Goal: Information Seeking & Learning: Learn about a topic

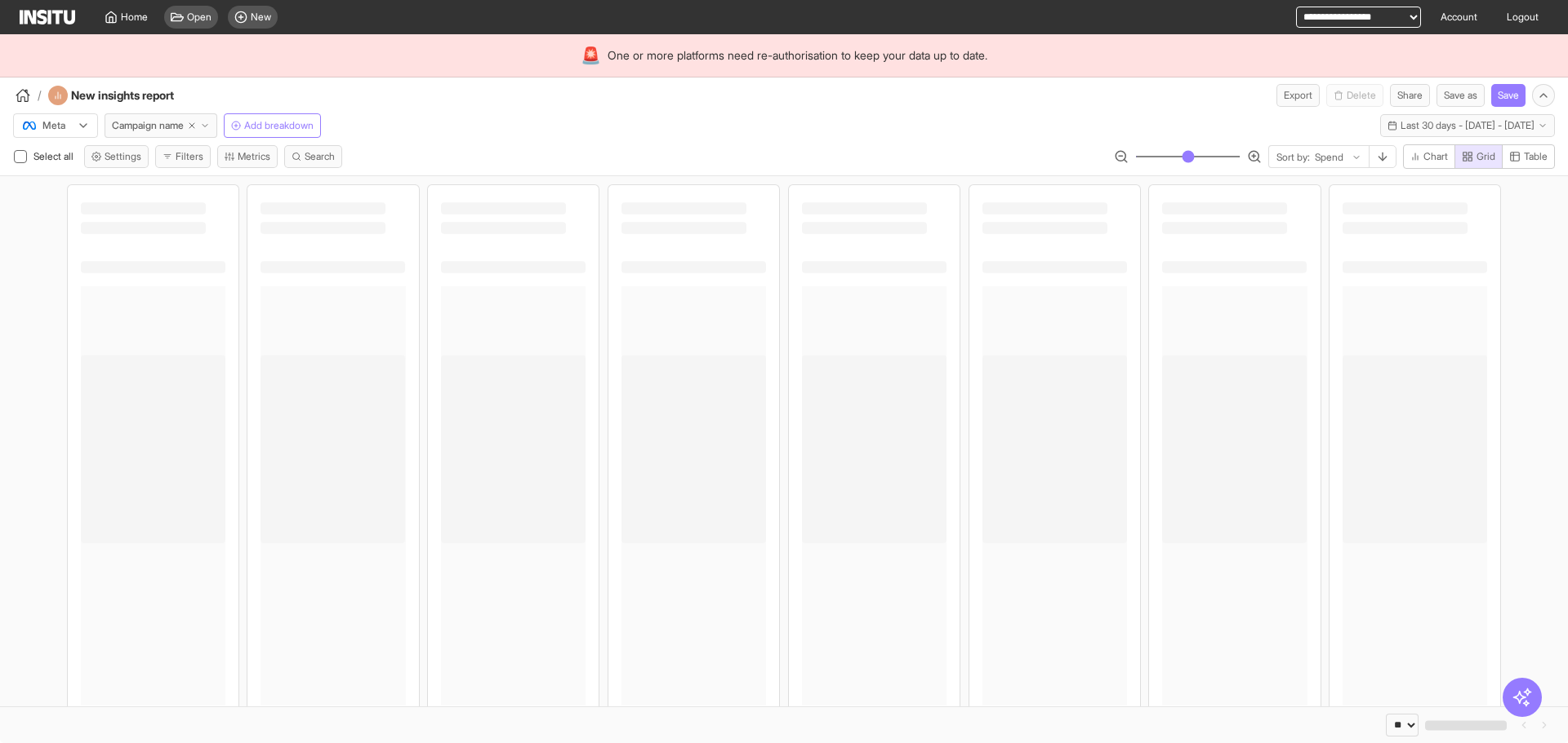
select select "**"
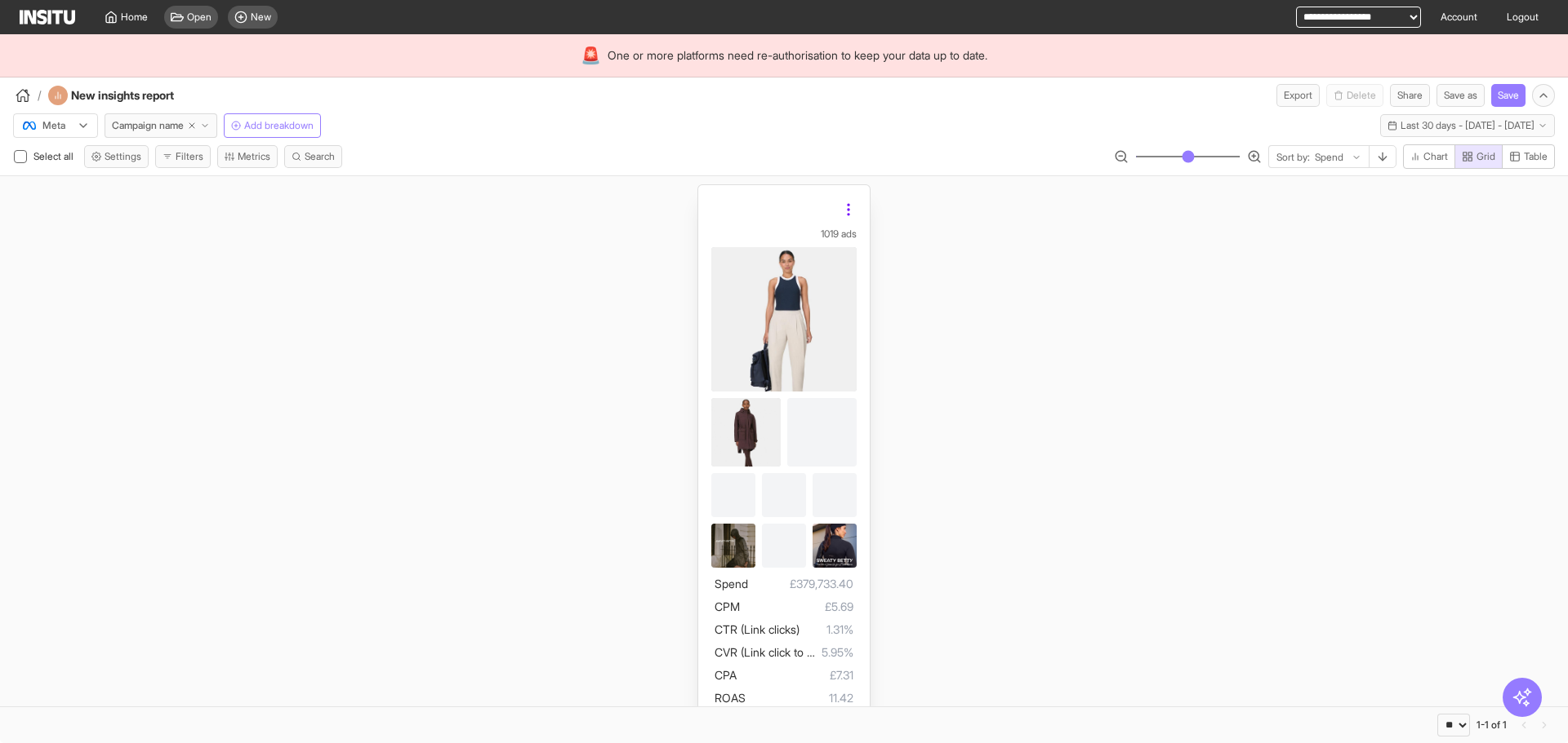
click at [843, 208] on icon at bounding box center [848, 209] width 16 height 16
click at [885, 129] on div "Meta Campaign name Add breakdown Last 30 days - [DATE] - [DATE] [DATE] - [DATE]" at bounding box center [784, 122] width 1568 height 31
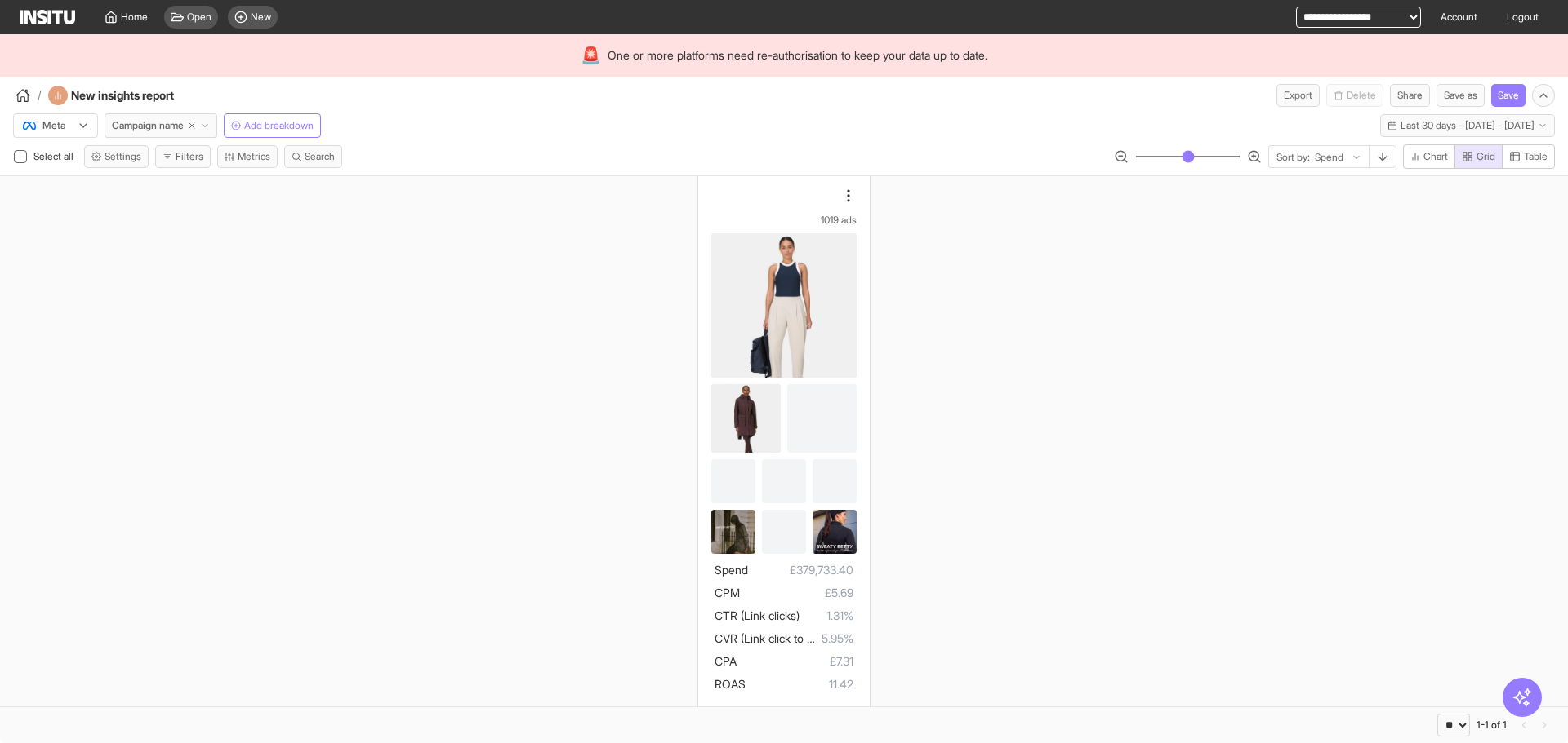
scroll to position [36, 0]
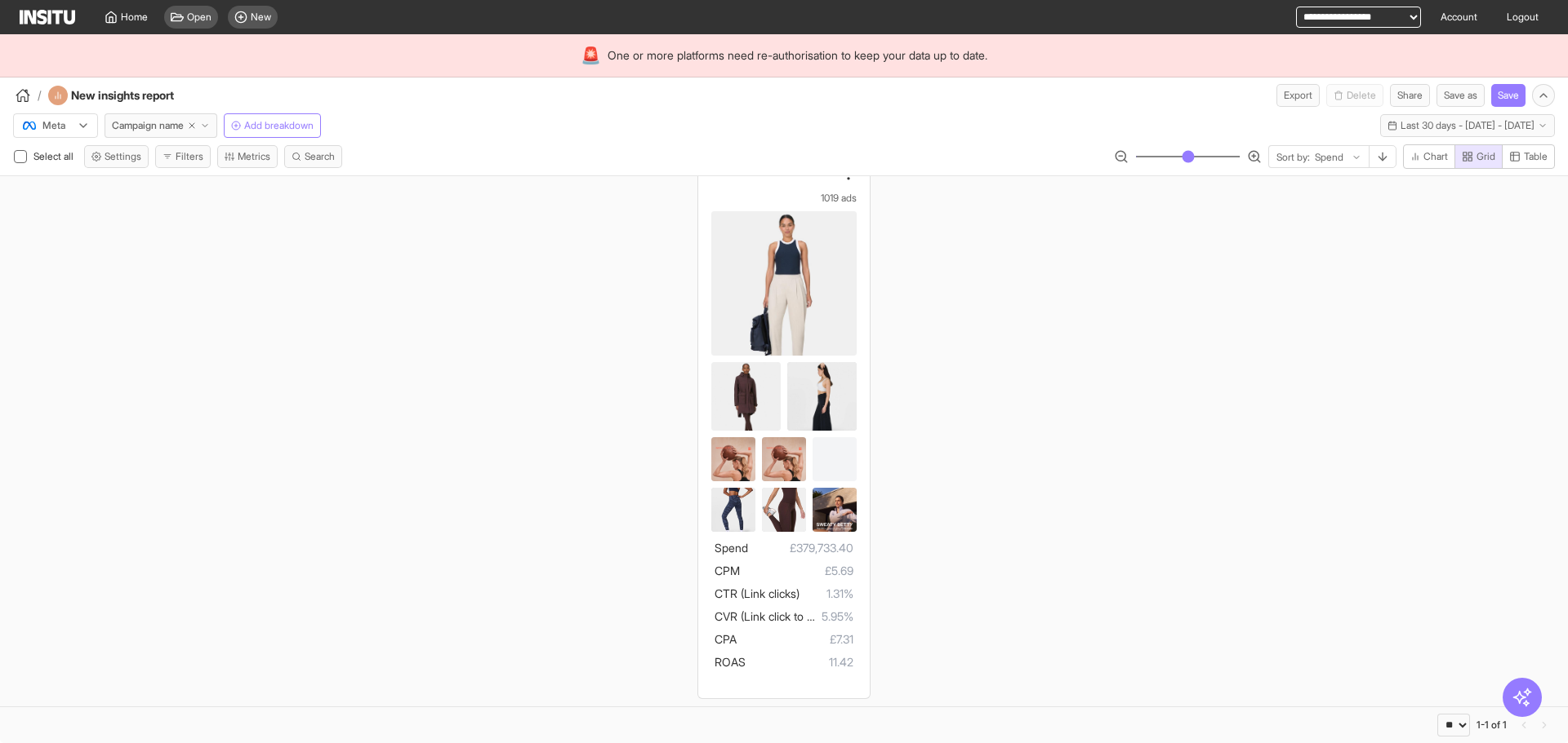
click at [1035, 358] on div "1019 ads Spend £379,733.40 CPM £5.69 CTR (Link clicks) 1.31% CVR (Link click to…" at bounding box center [784, 423] width 1568 height 567
click at [1214, 417] on div "1019 ads Spend £379,733.40 CPM £5.69 CTR (Link clicks) 1.31% CVR (Link click to…" at bounding box center [784, 423] width 1568 height 567
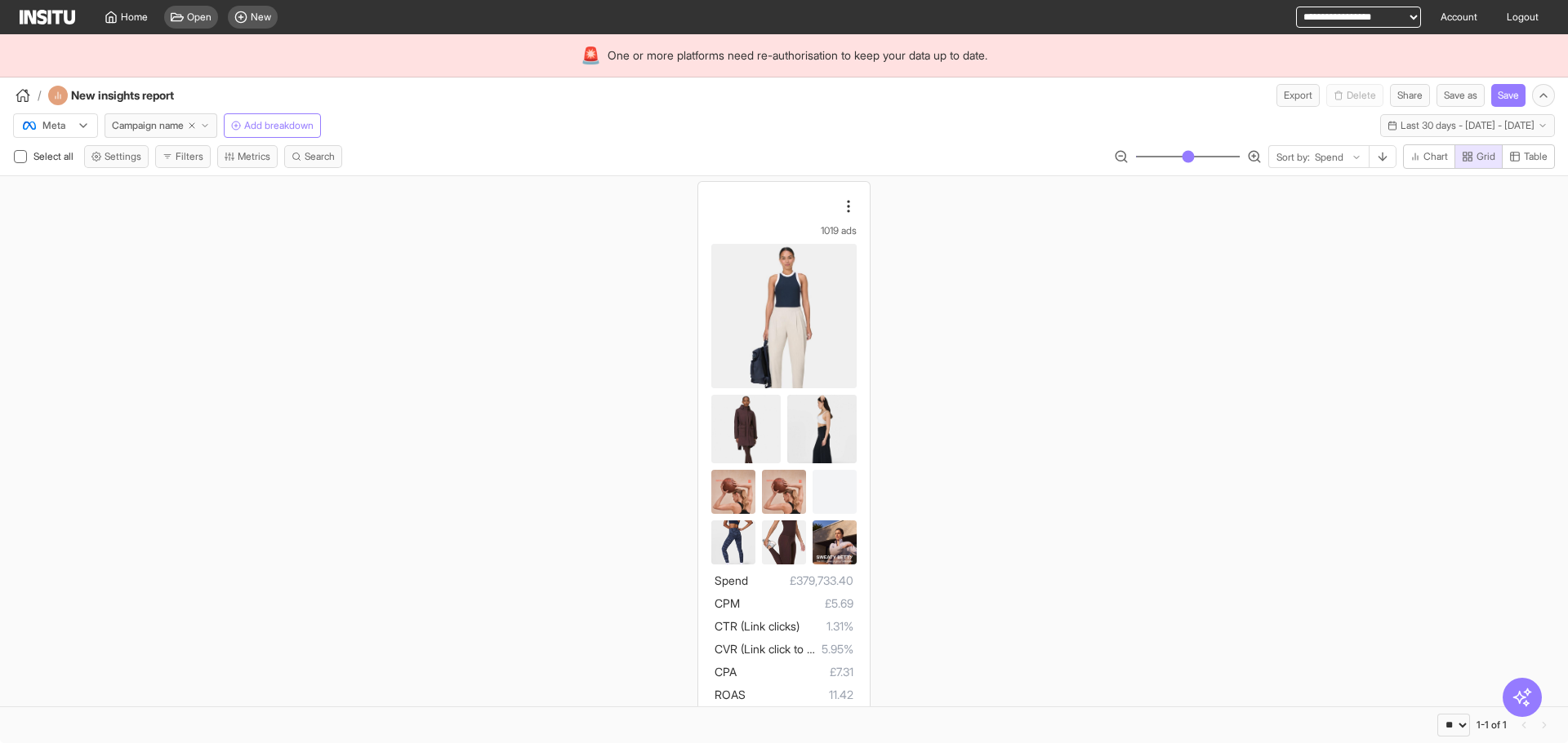
scroll to position [0, 0]
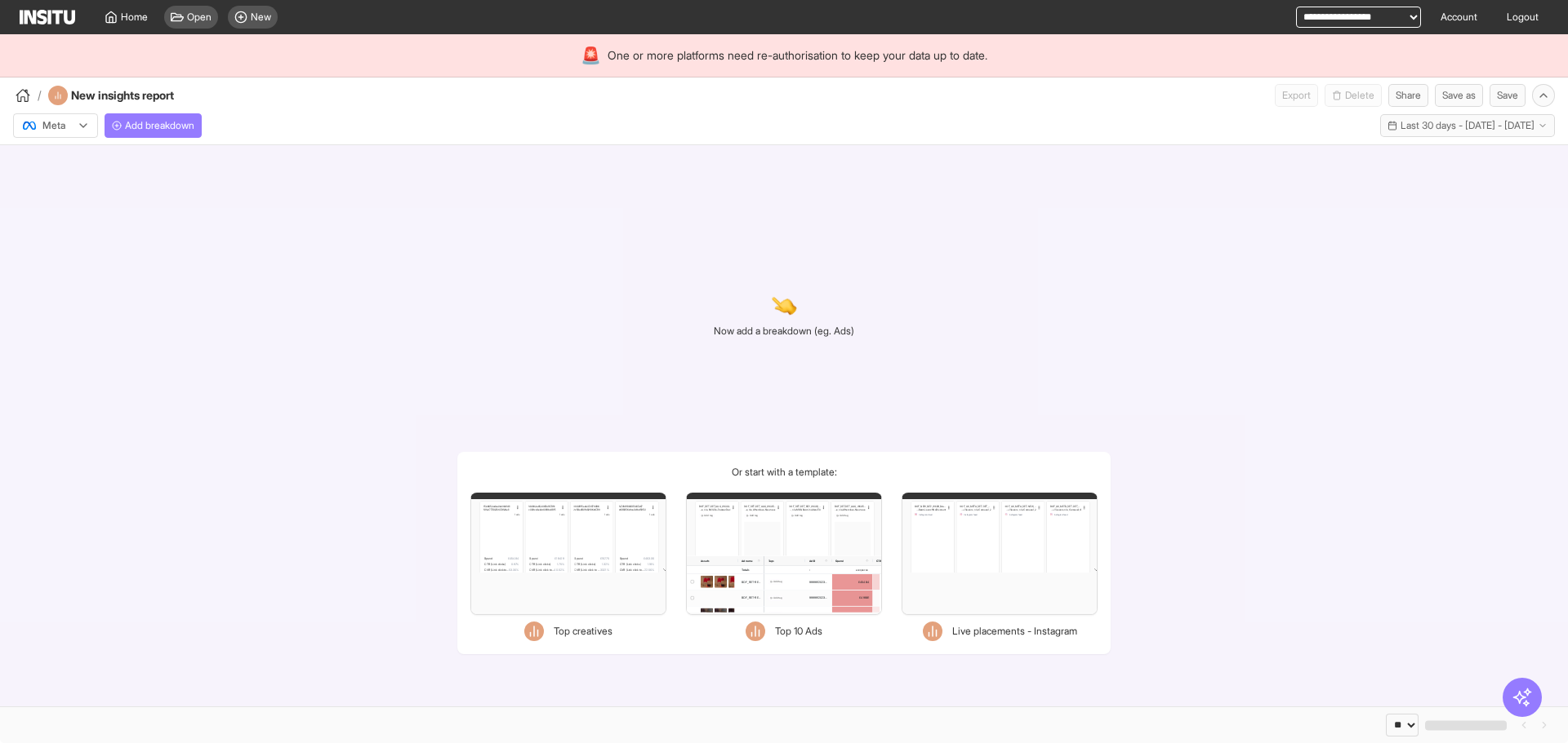
select select "**"
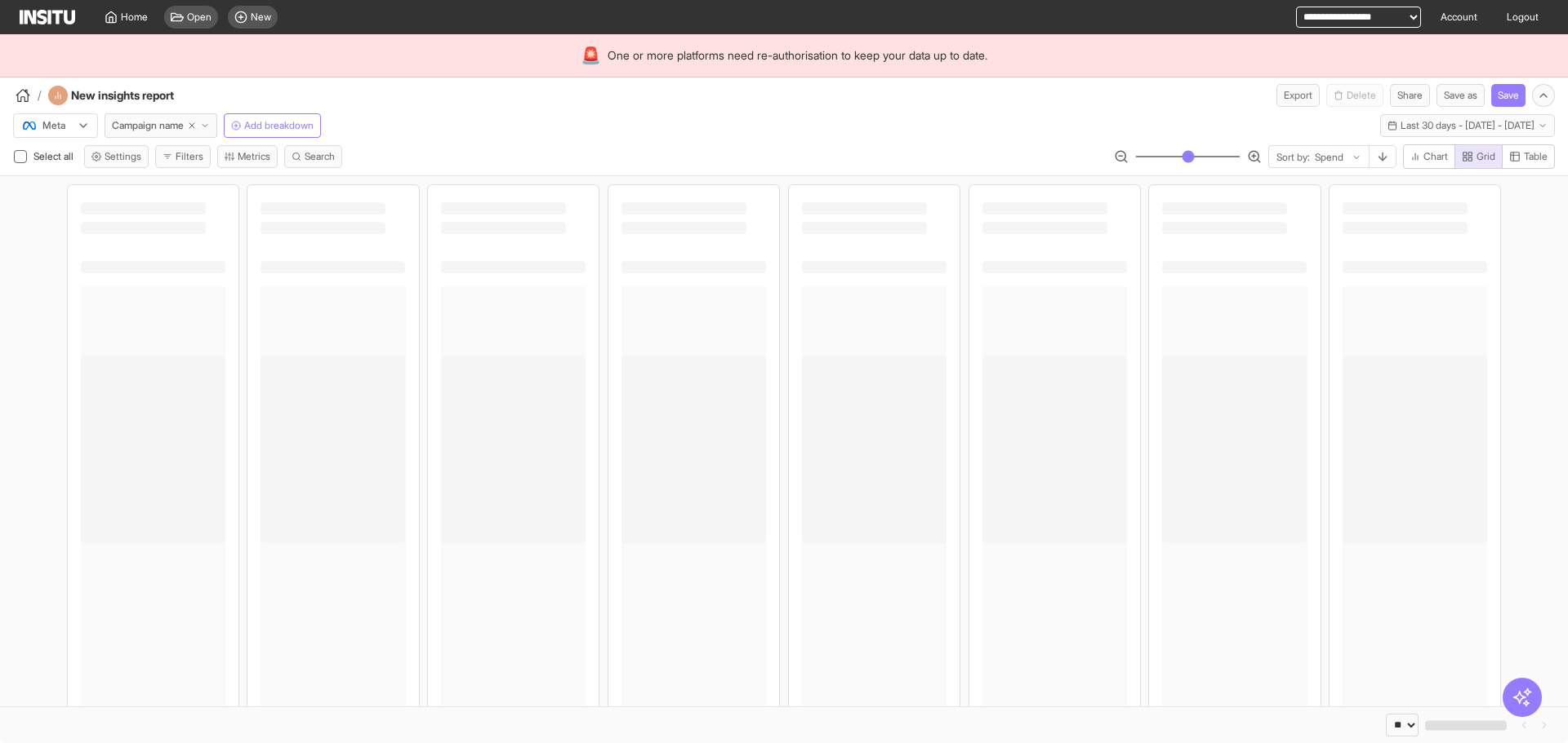
select select "**"
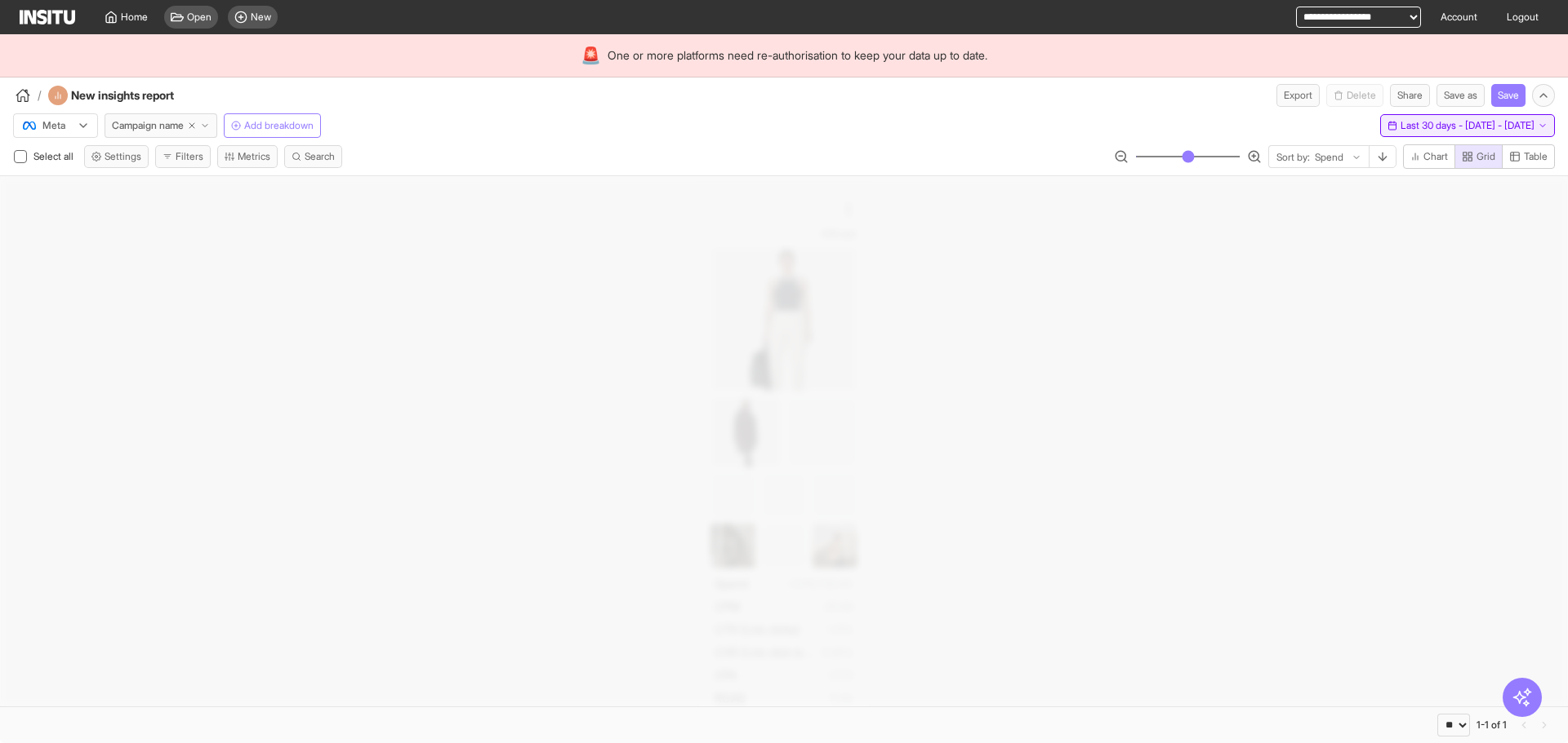
click at [1400, 126] on span "Last 30 days - [DATE] - [DATE]" at bounding box center [1467, 125] width 134 height 13
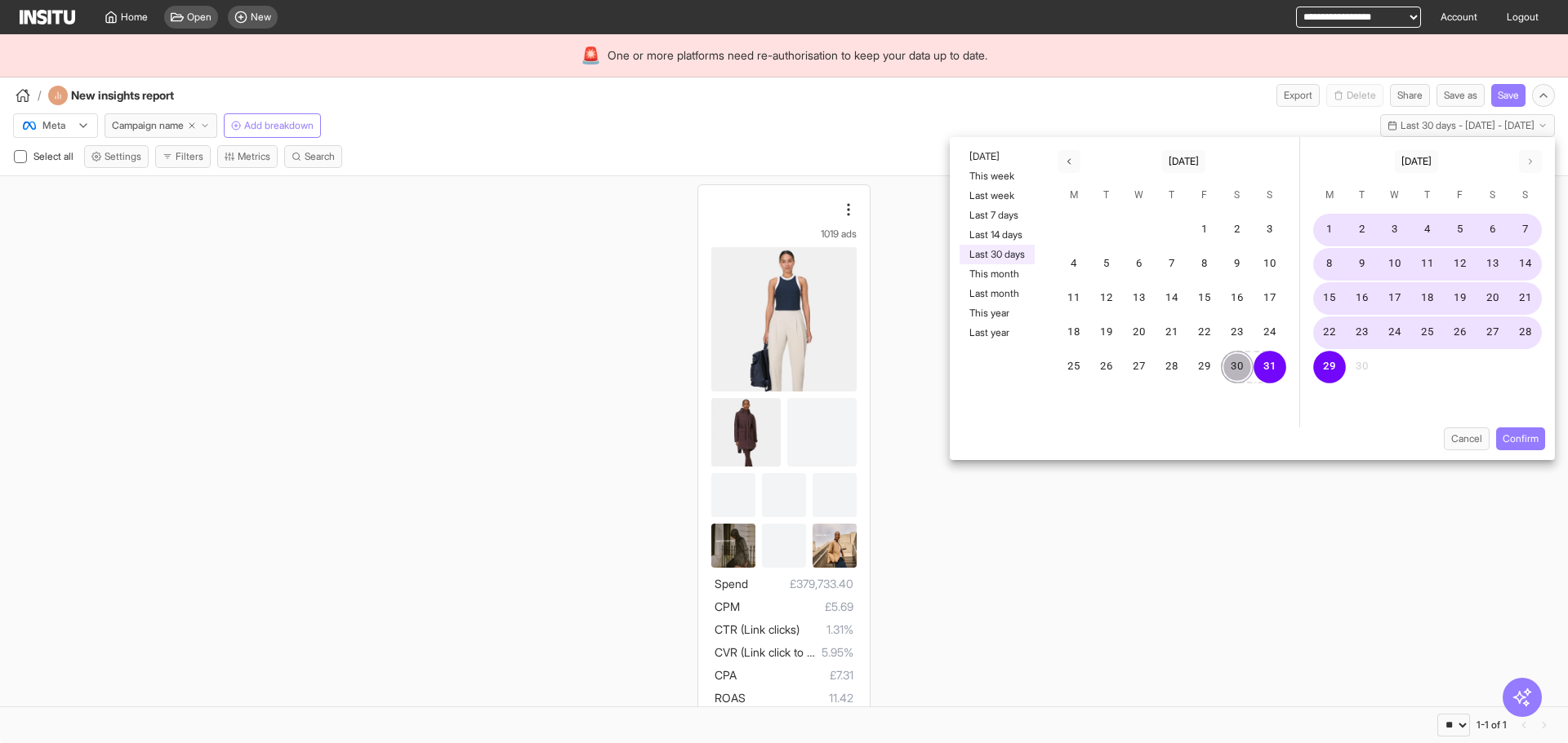
click at [1226, 363] on button "30" at bounding box center [1237, 367] width 33 height 33
click at [1515, 436] on button "Confirm" at bounding box center [1521, 439] width 49 height 23
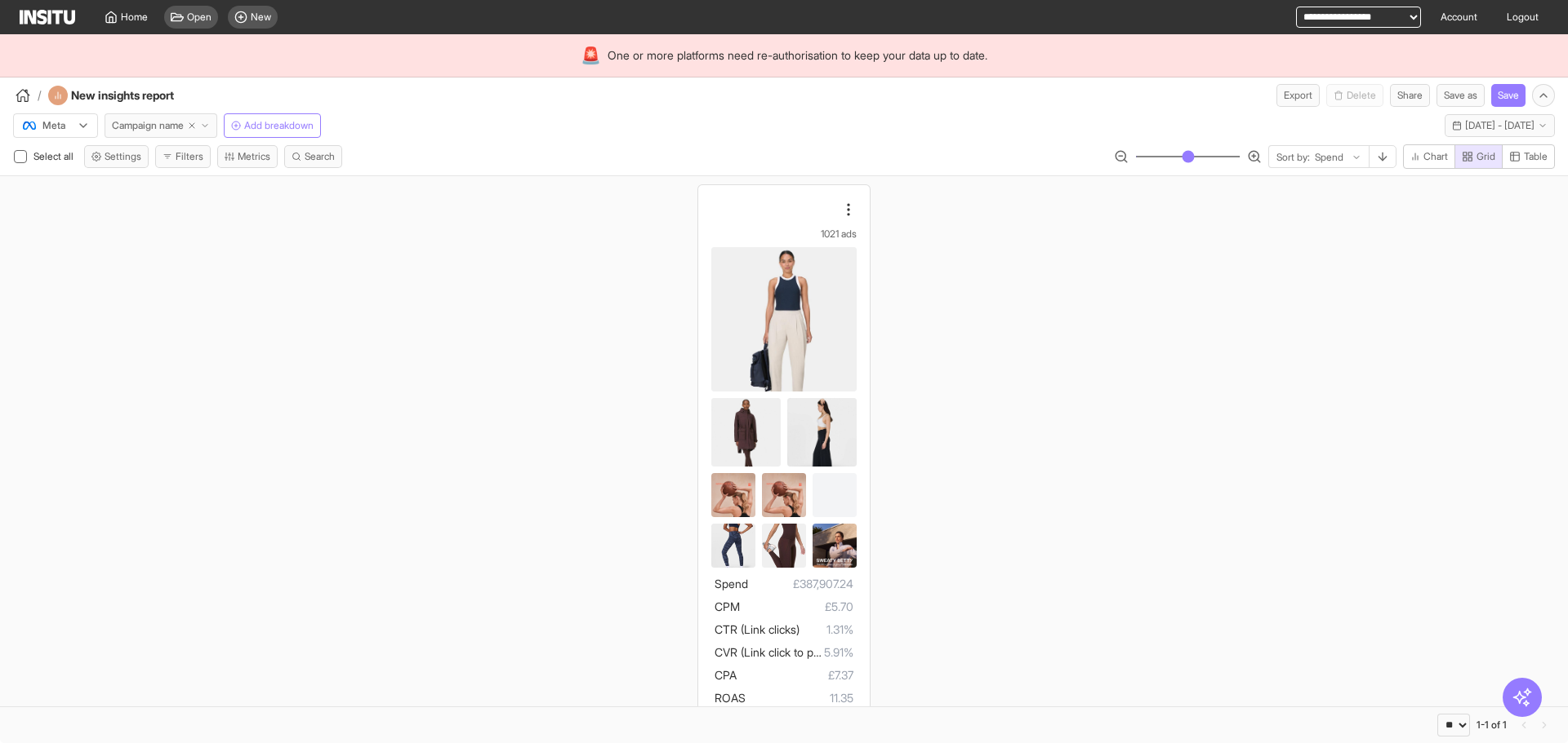
click at [161, 130] on span "Campaign name" at bounding box center [148, 125] width 72 height 13
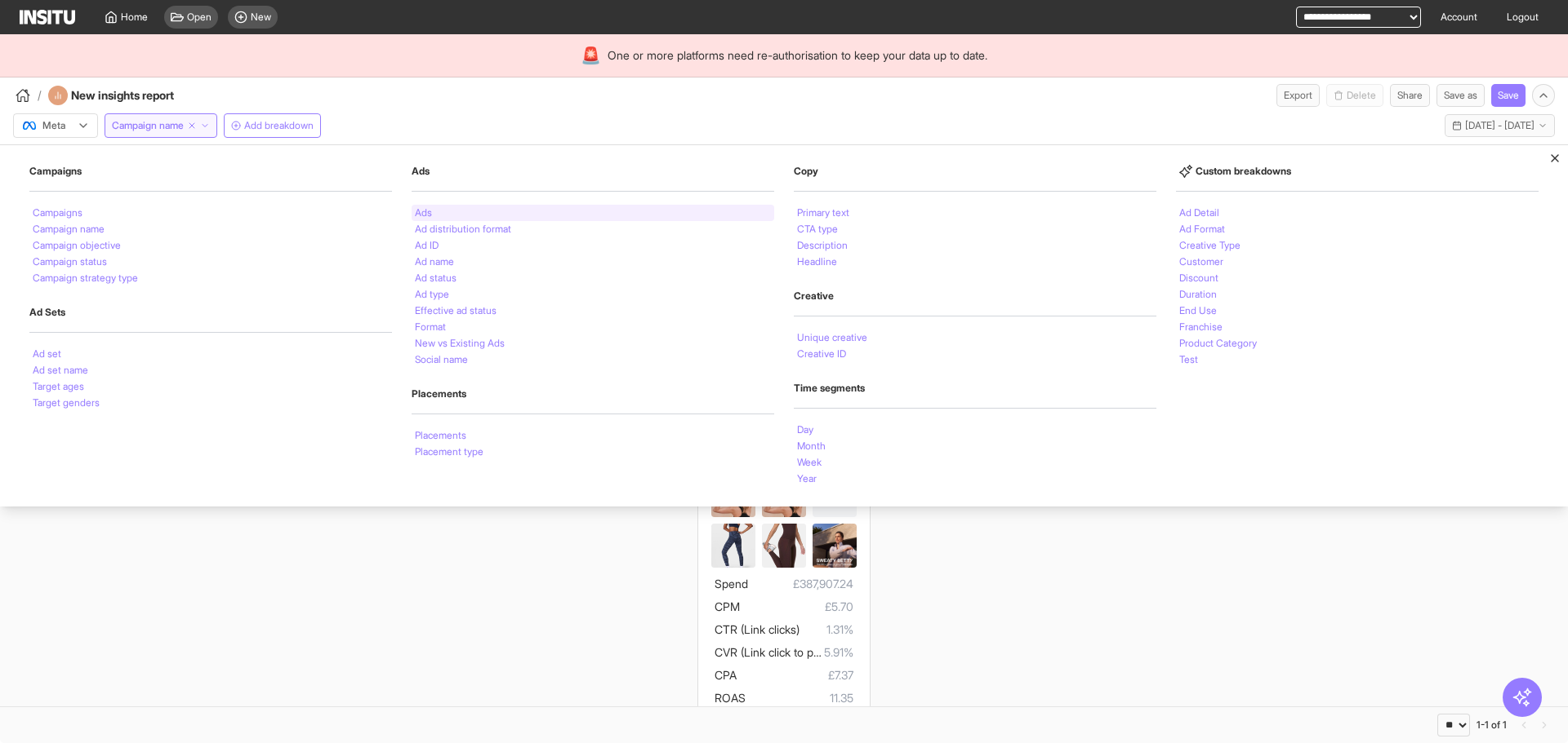
click at [574, 206] on div "Ads" at bounding box center [592, 212] width 362 height 16
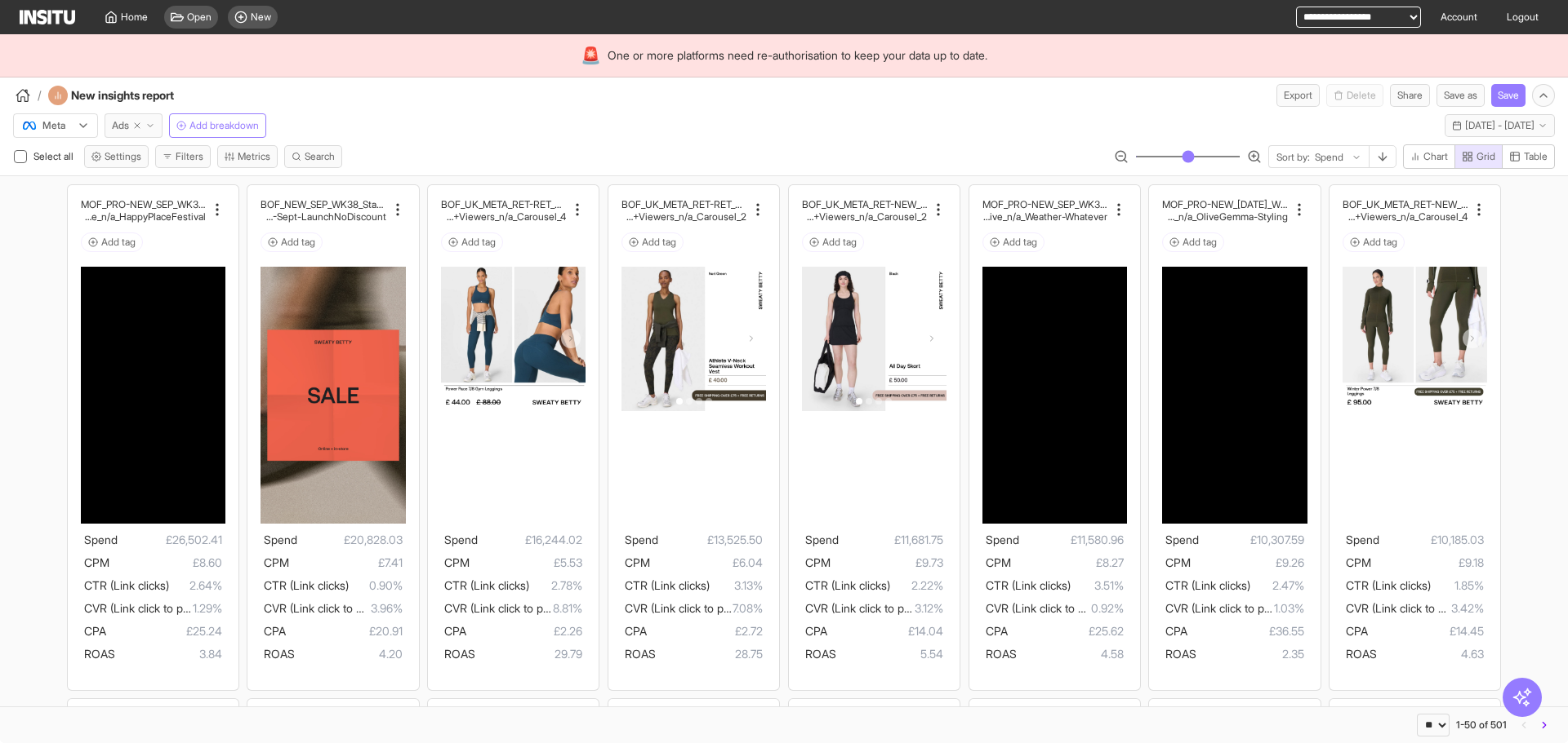
click at [122, 129] on span "Ads" at bounding box center [121, 125] width 17 height 13
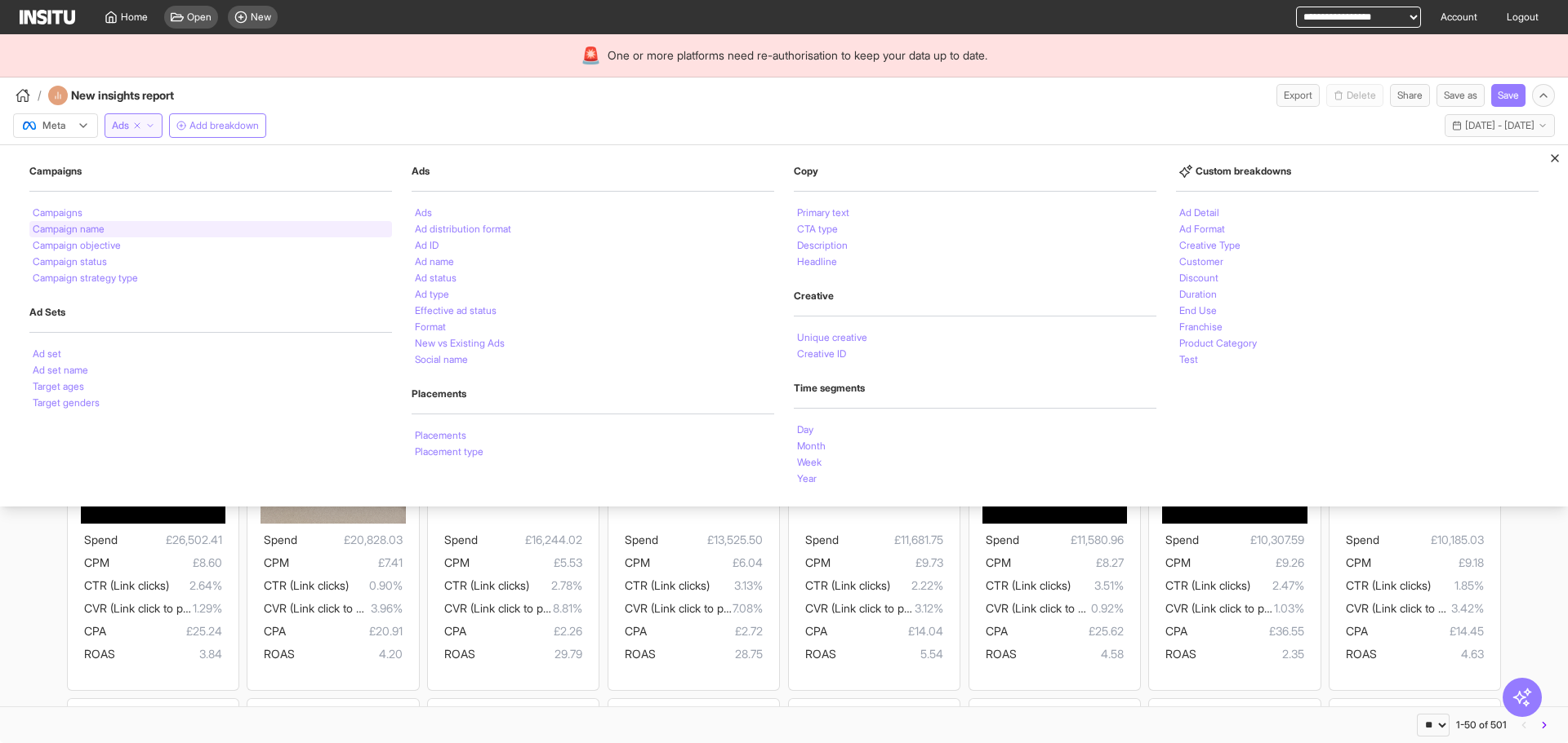
click at [166, 227] on div "Campaign name" at bounding box center [210, 229] width 362 height 16
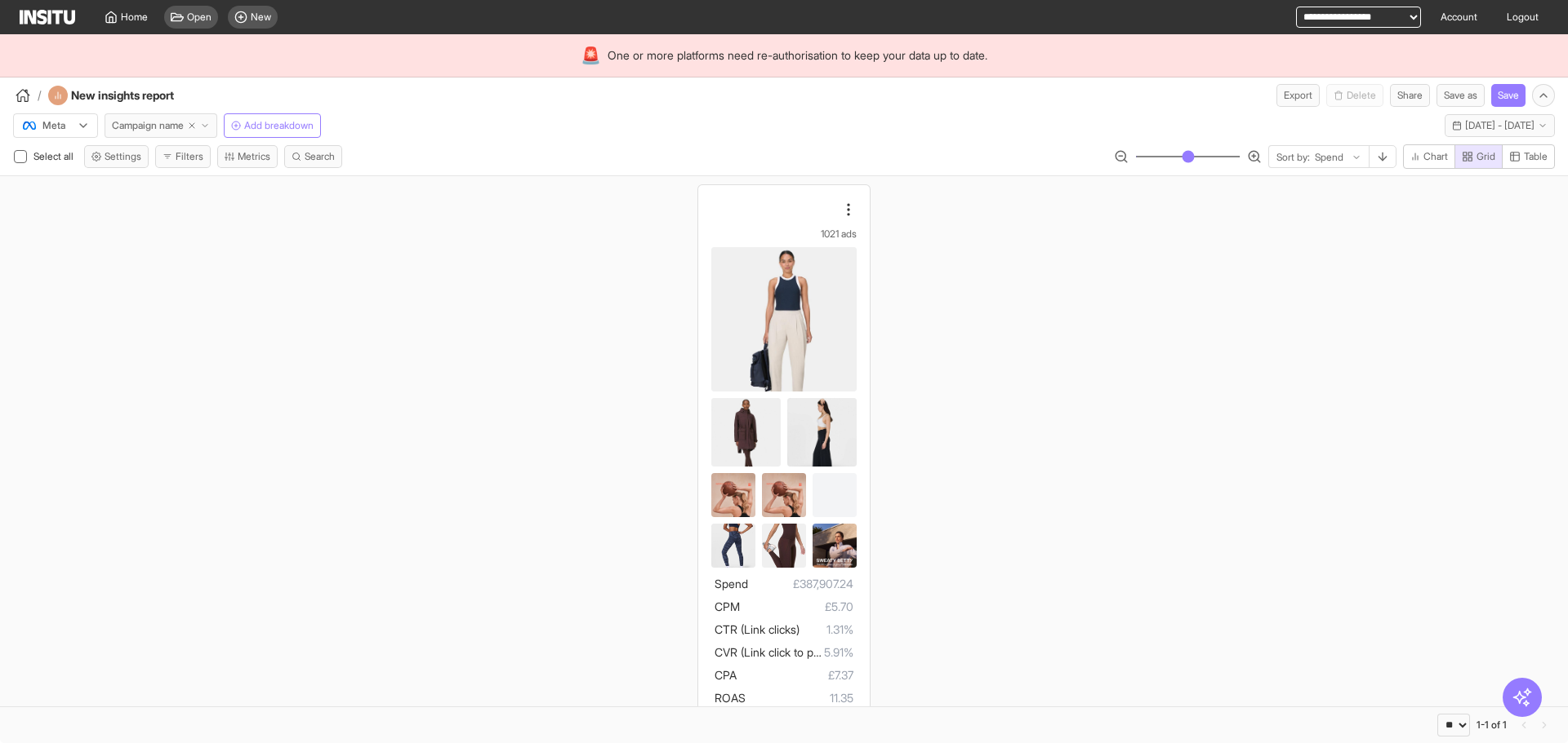
click at [142, 125] on span "Campaign name" at bounding box center [148, 125] width 72 height 13
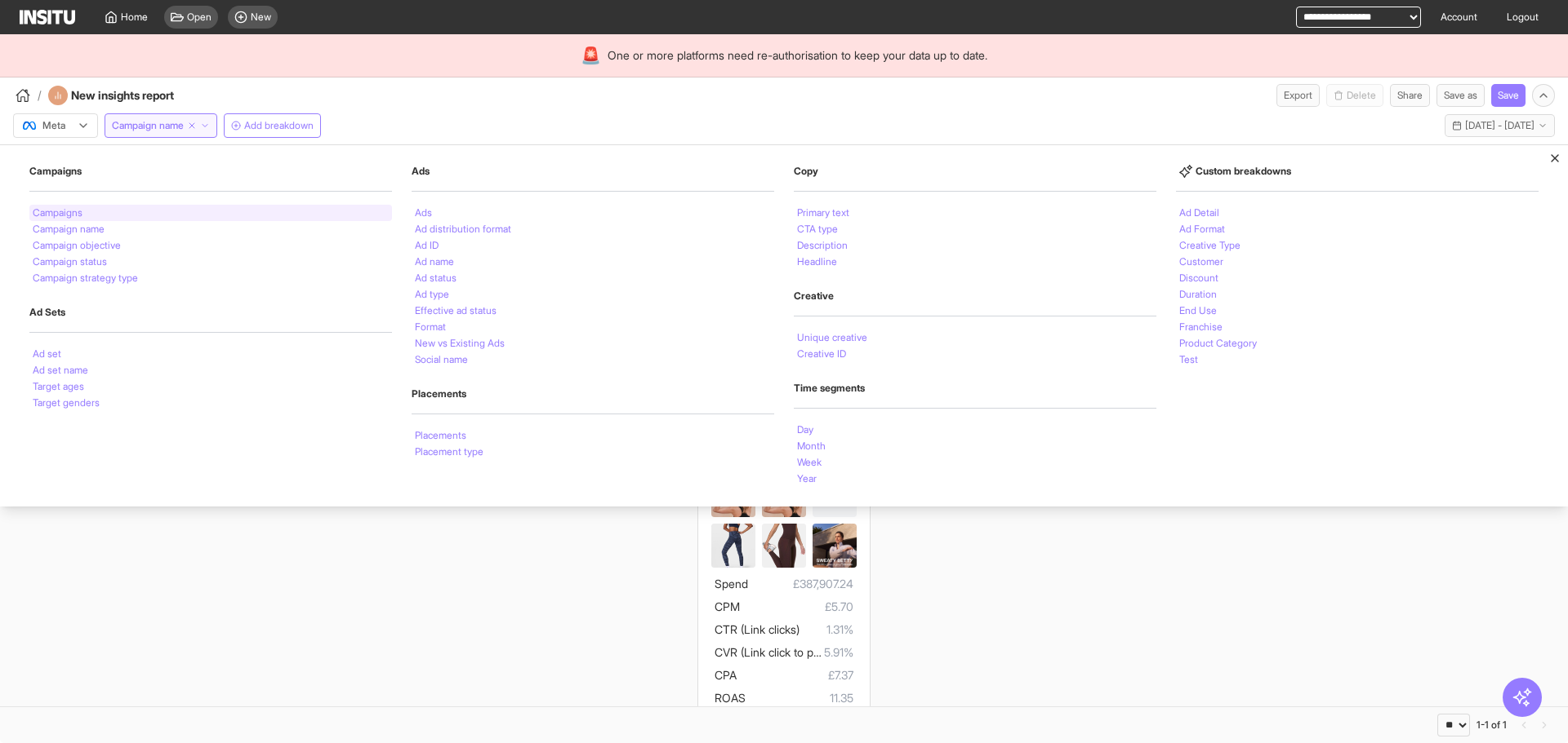
click at [165, 217] on div "Campaigns" at bounding box center [210, 212] width 362 height 16
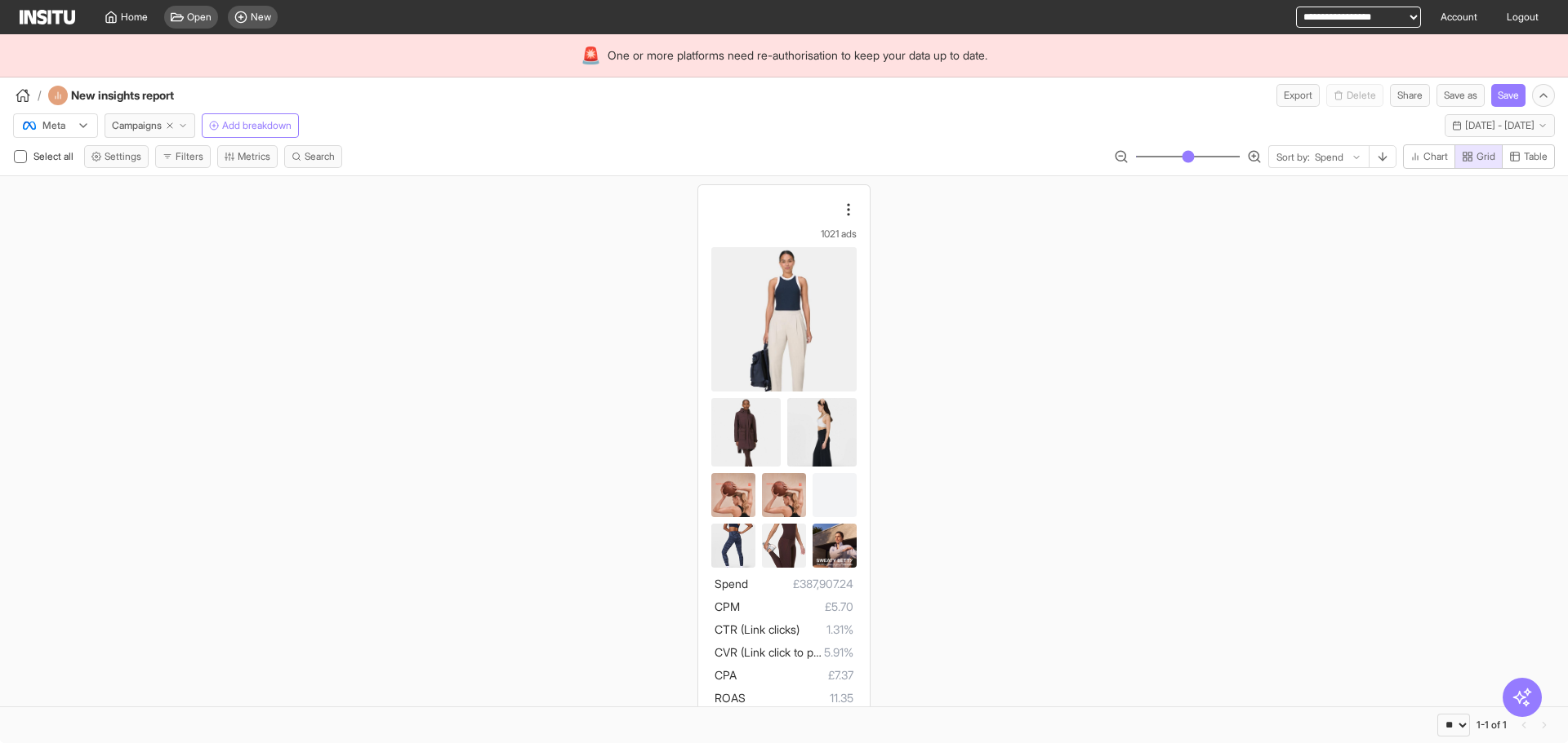
click at [530, 131] on div "Meta Campaigns Add breakdown Sat 30 Aug - Mon 29 Sep, 2025 30 Aug 25 - 29 Sep 25" at bounding box center [784, 122] width 1568 height 31
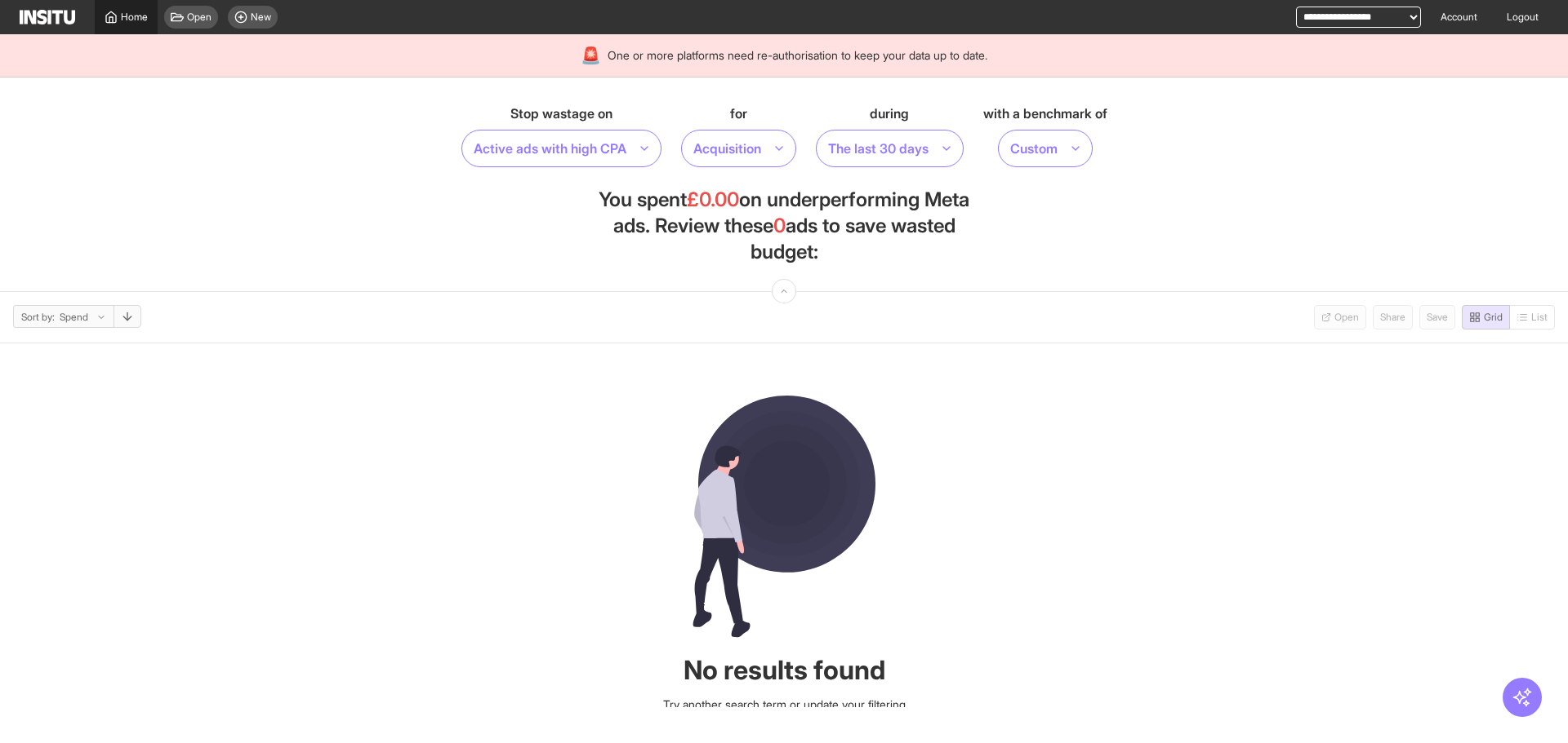
click at [102, 8] on link "Home" at bounding box center [125, 17] width 63 height 34
